Goal: Obtain resource: Obtain resource

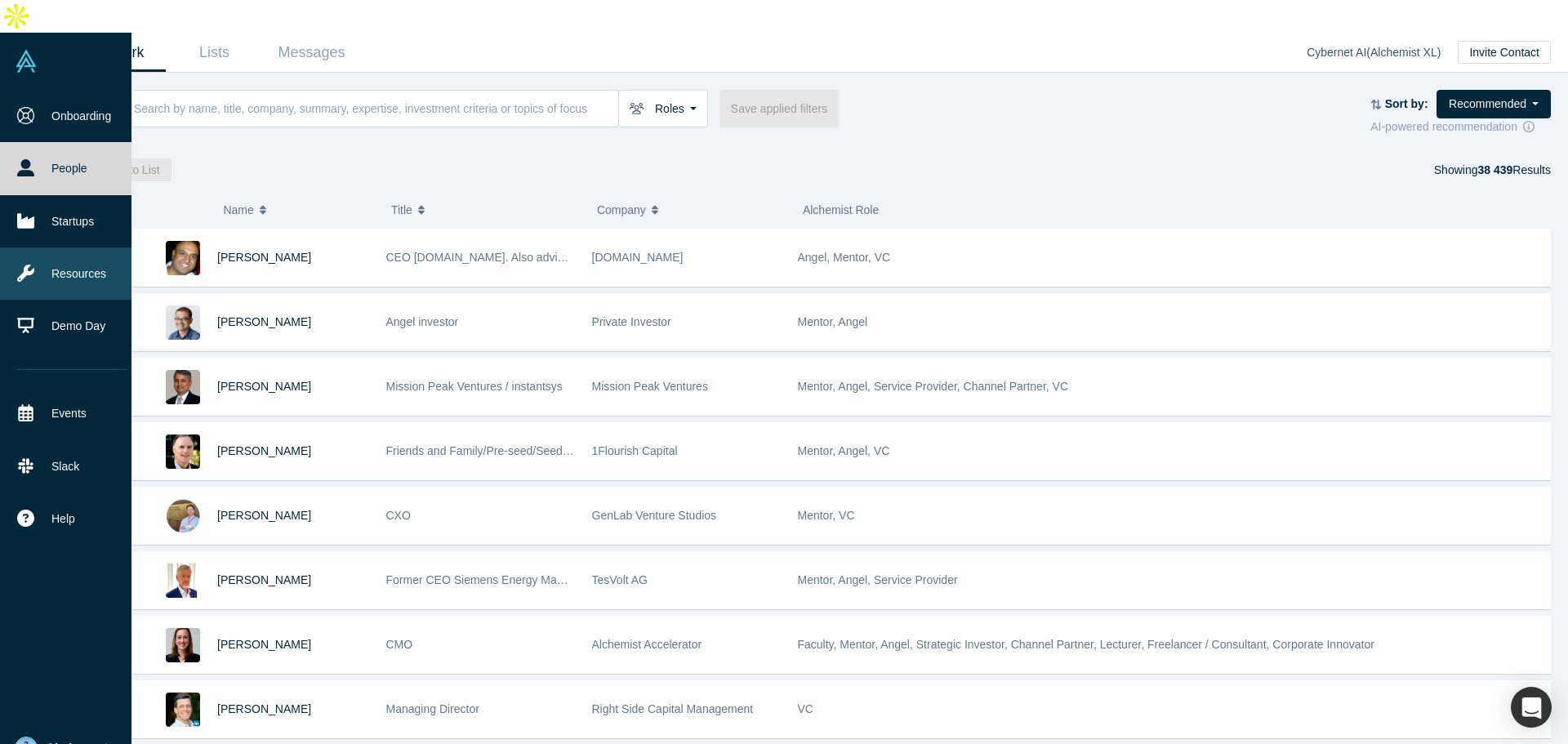
click at [69, 247] on link "Resources" at bounding box center [72, 273] width 144 height 52
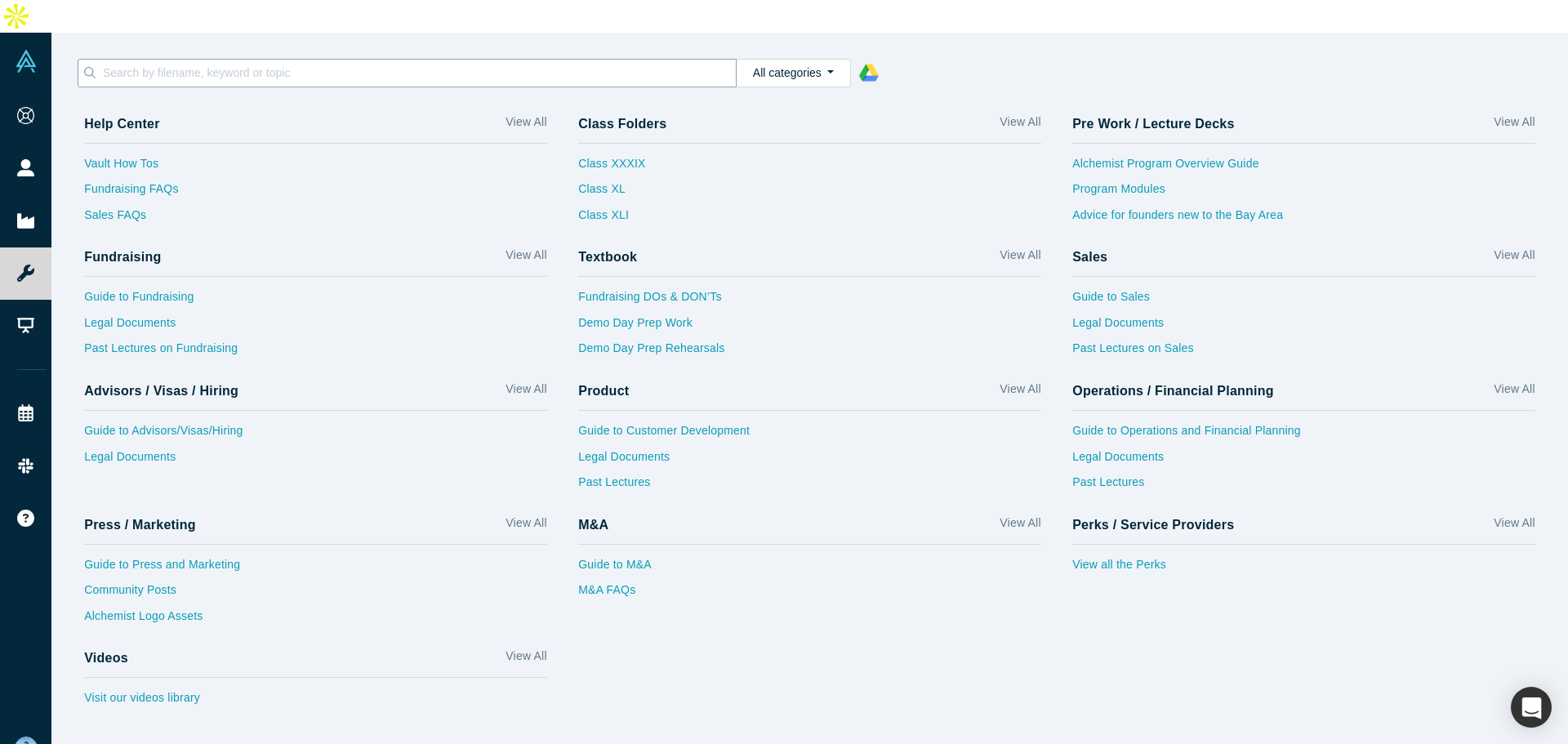
click at [244, 62] on input at bounding box center [419, 72] width 634 height 21
paste input "shareholder agreement"
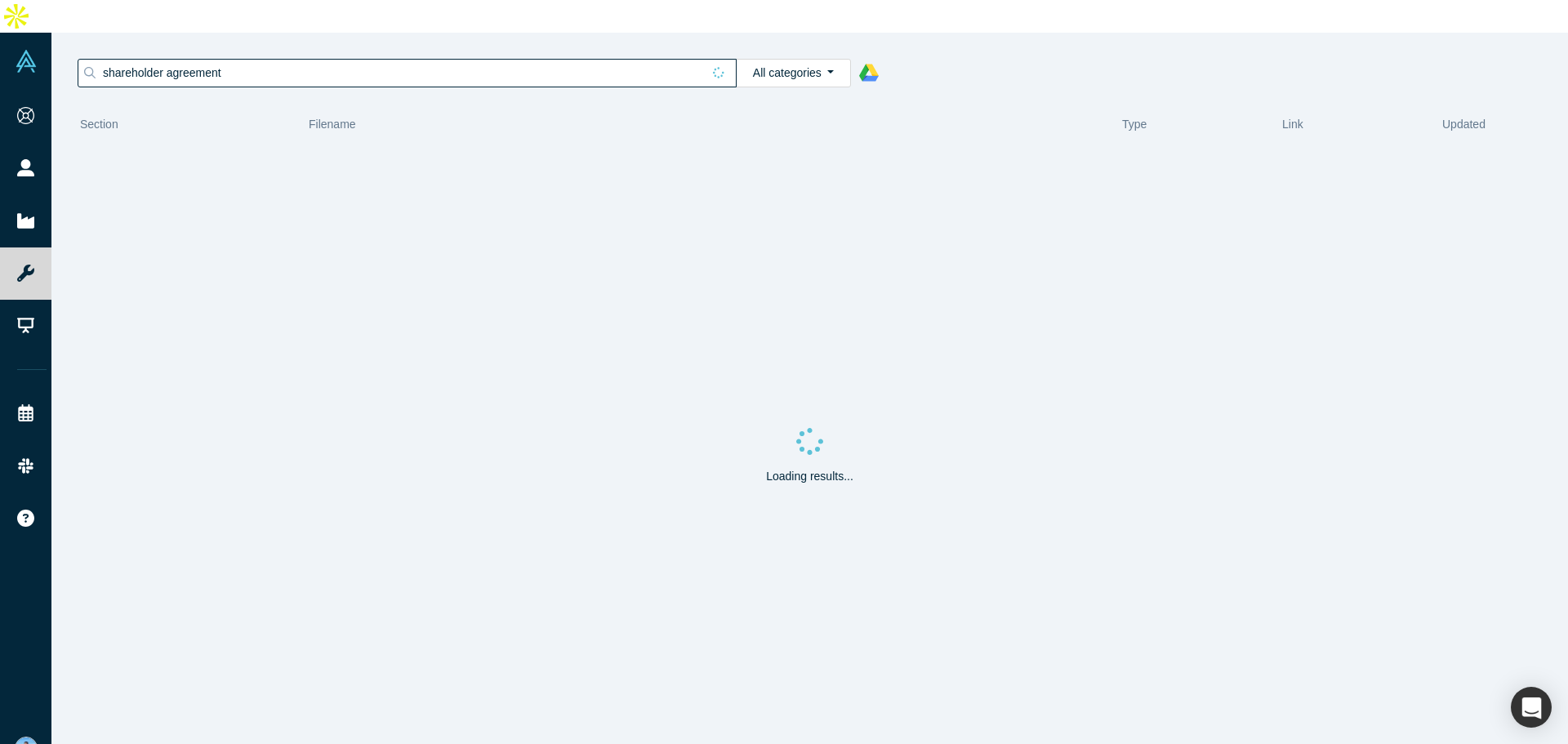
type input "shareholder agreement"
